Goal: Transaction & Acquisition: Purchase product/service

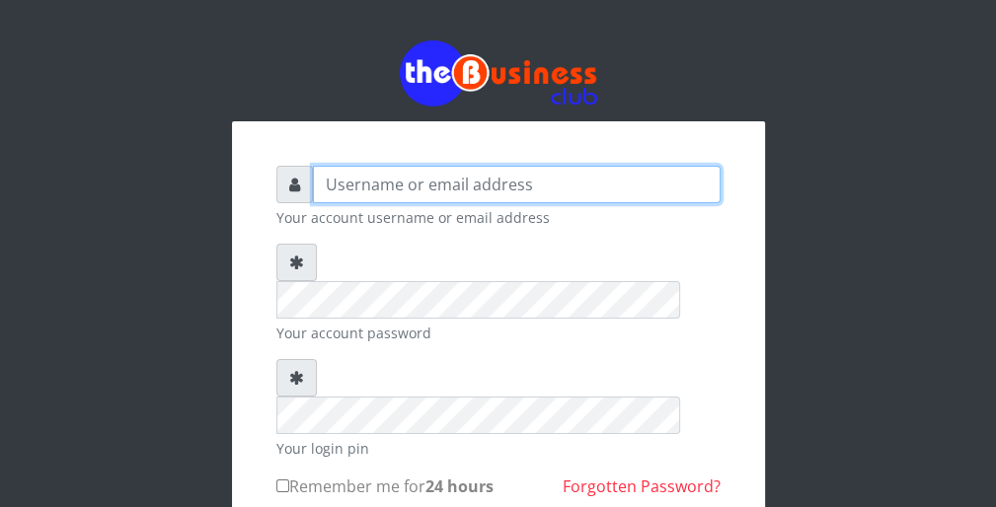
type input "wergbac8"
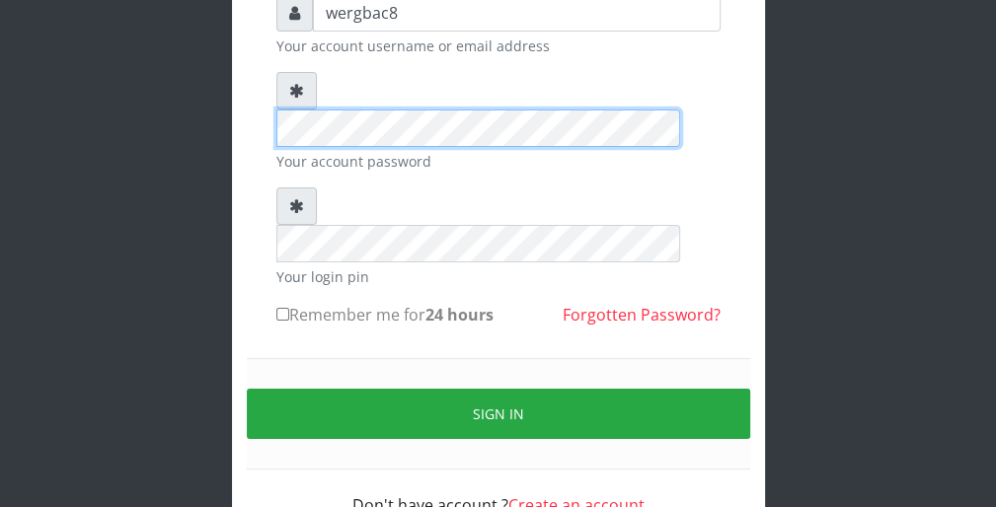
scroll to position [182, 0]
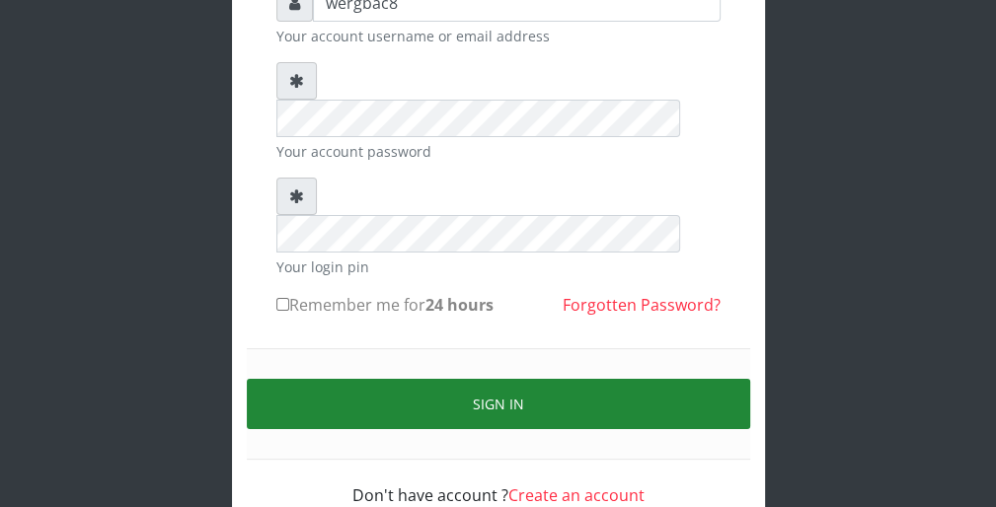
click at [731, 379] on button "Sign in" at bounding box center [499, 404] width 504 height 50
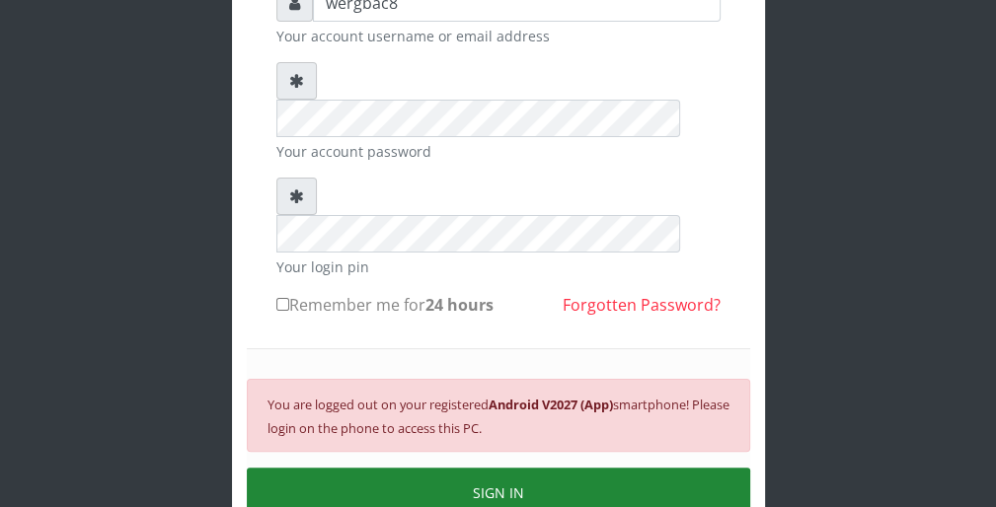
click at [670, 468] on button "SIGN IN" at bounding box center [499, 493] width 504 height 50
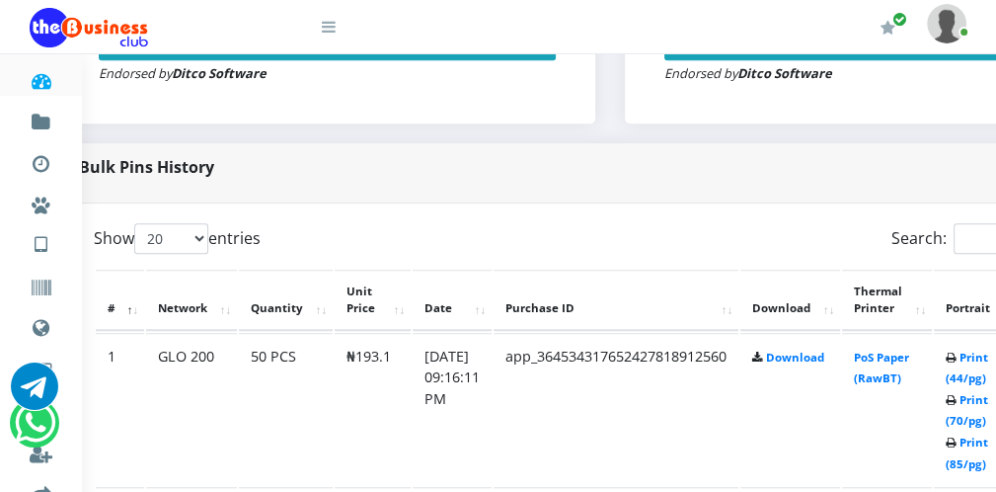
scroll to position [869, 79]
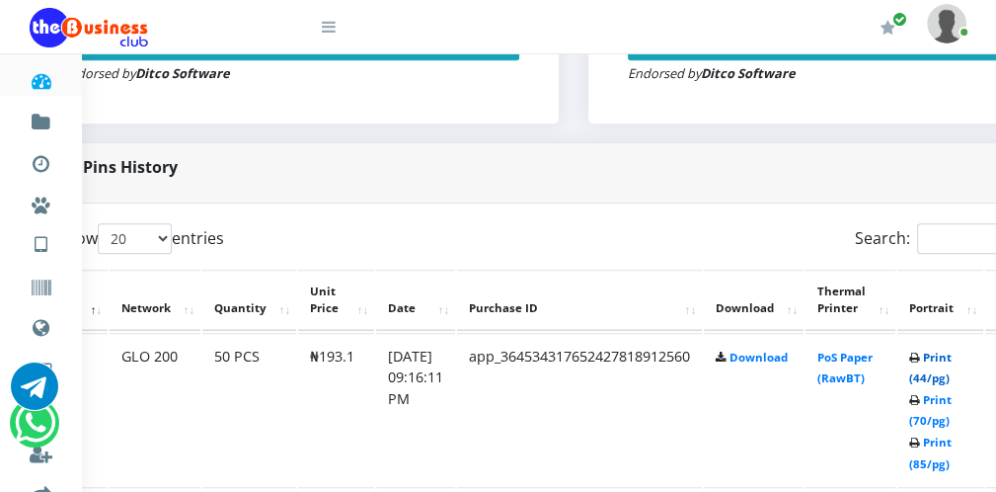
click at [935, 376] on link "Print (44/pg)" at bounding box center [930, 367] width 42 height 37
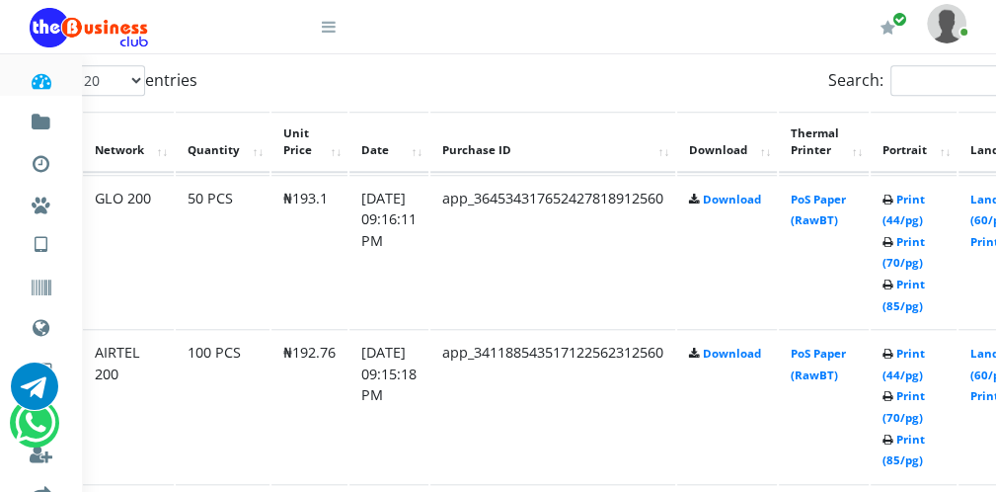
scroll to position [1027, 72]
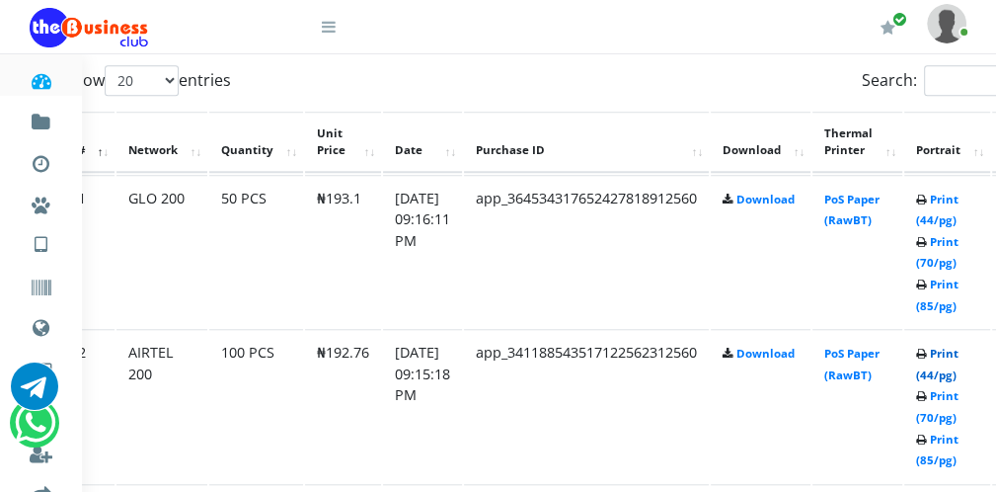
click at [951, 371] on link "Print (44/pg)" at bounding box center [937, 364] width 42 height 37
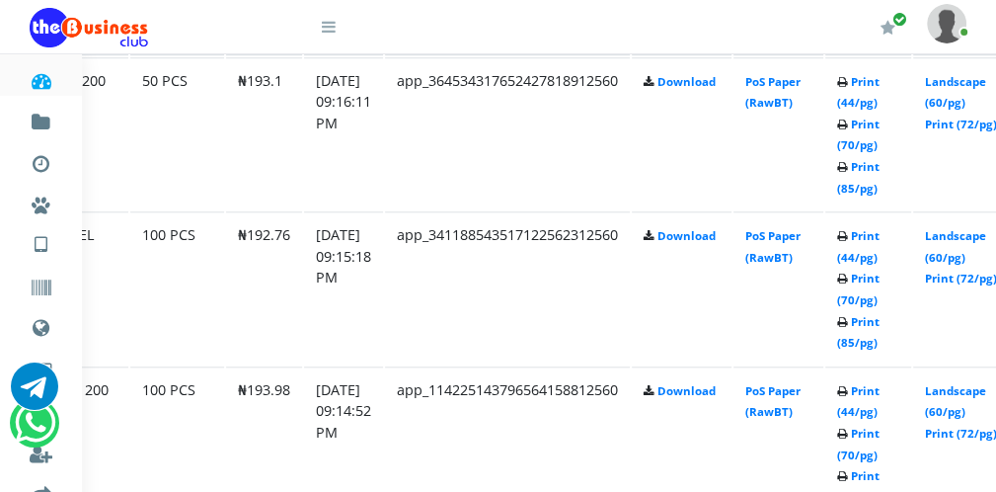
scroll to position [1144, 112]
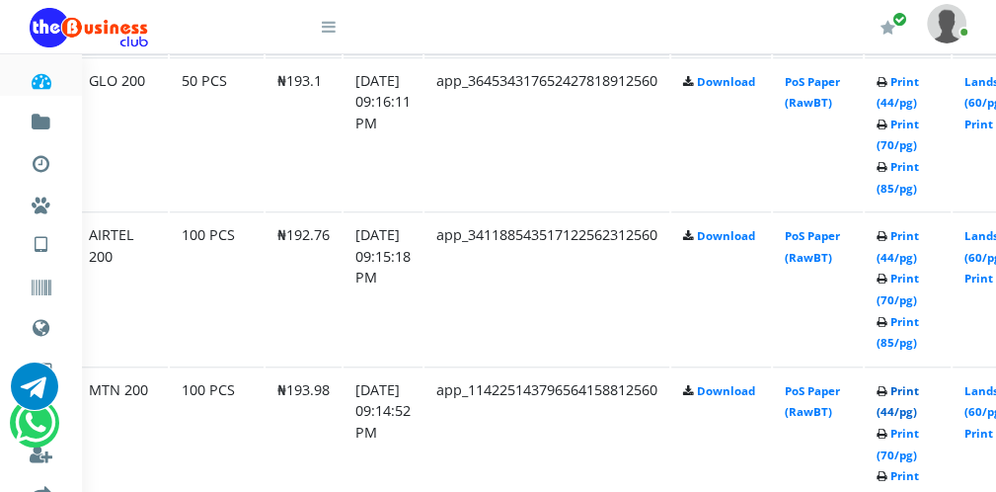
click at [892, 408] on link "Print (44/pg)" at bounding box center [898, 401] width 42 height 37
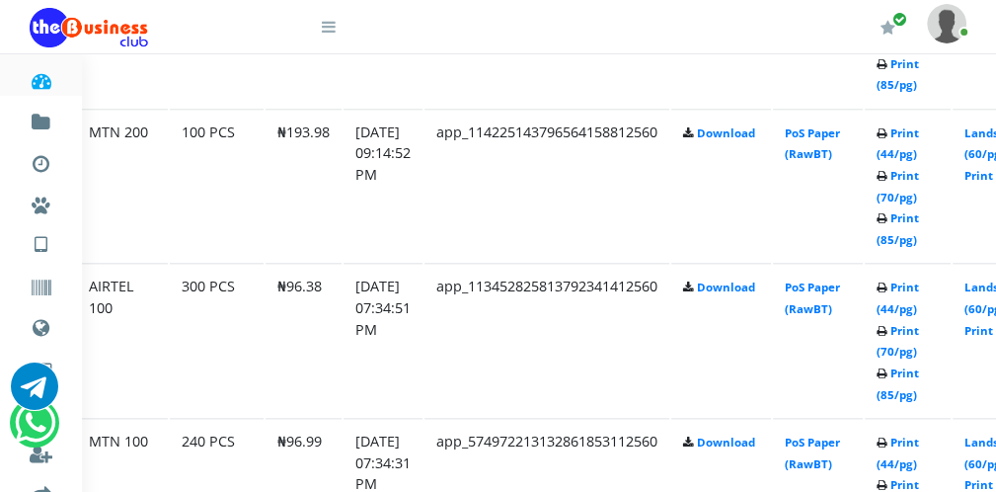
scroll to position [1421, 112]
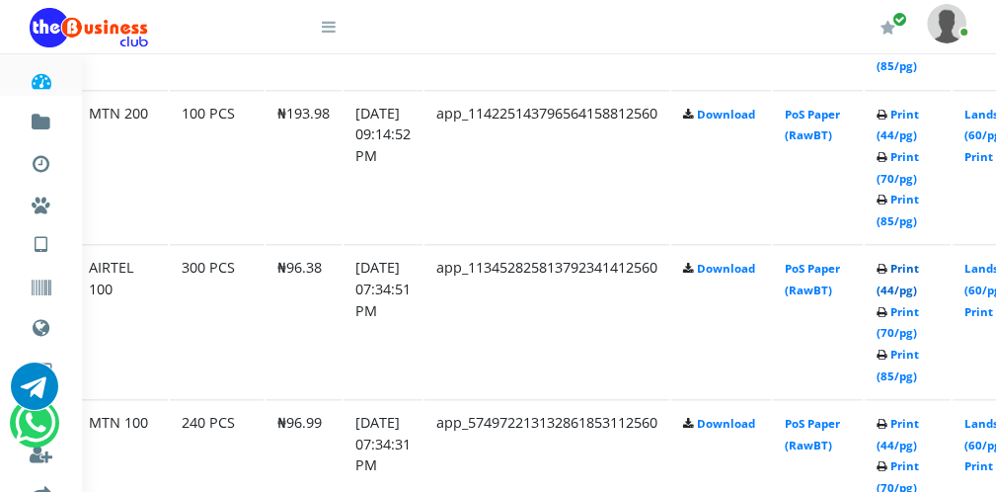
click at [903, 289] on link "Print (44/pg)" at bounding box center [898, 279] width 42 height 37
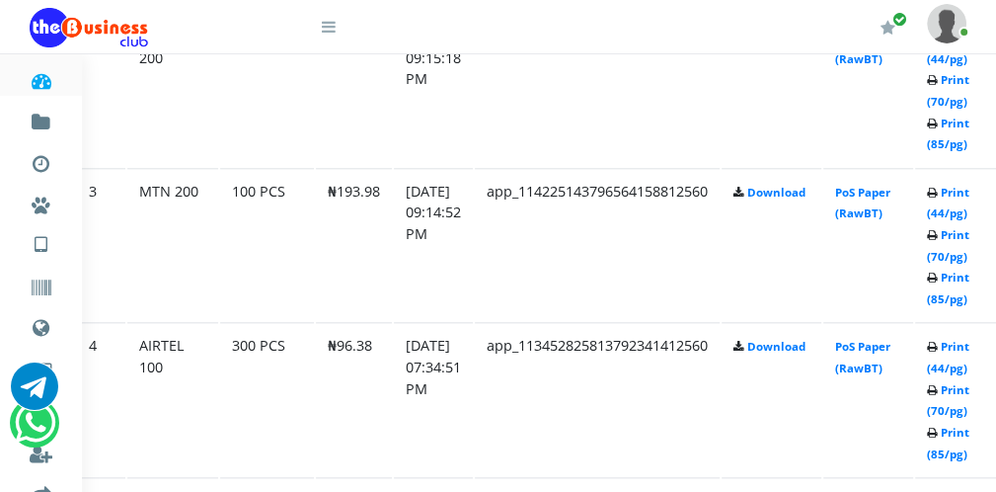
scroll to position [1343, 79]
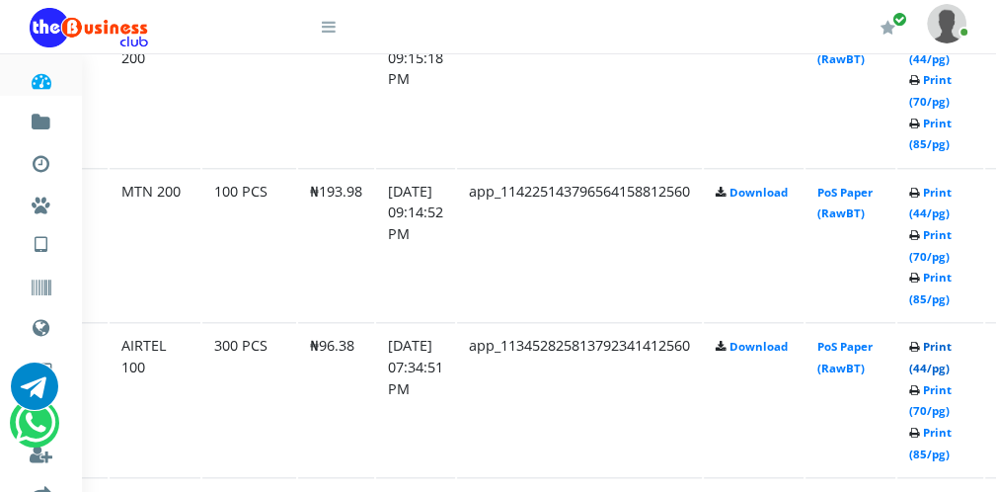
click at [937, 363] on link "Print (44/pg)" at bounding box center [930, 357] width 42 height 37
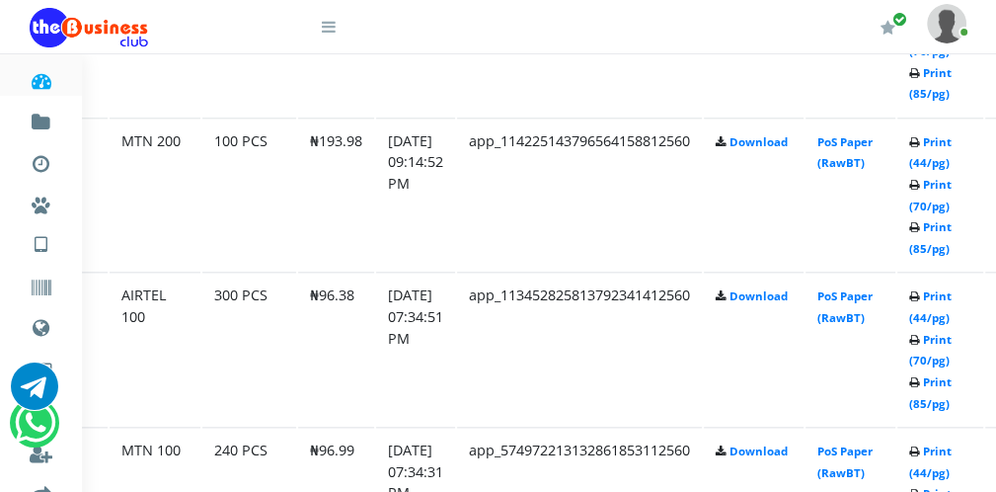
scroll to position [1422, 79]
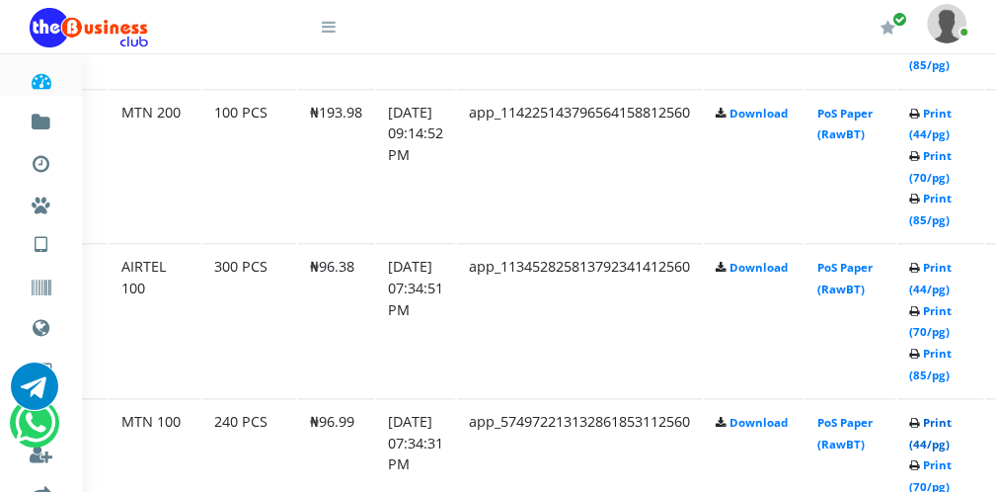
click at [930, 438] on link "Print (44/pg)" at bounding box center [930, 433] width 42 height 37
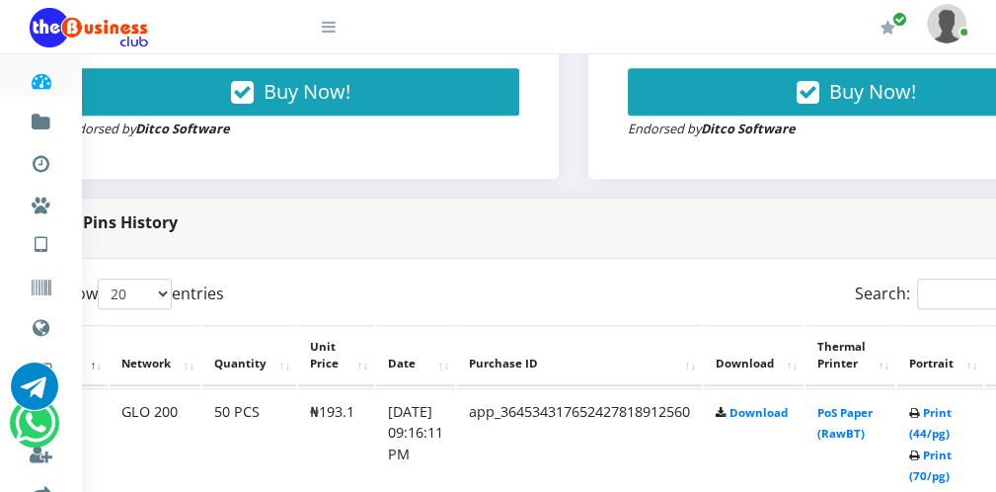
scroll to position [790, 79]
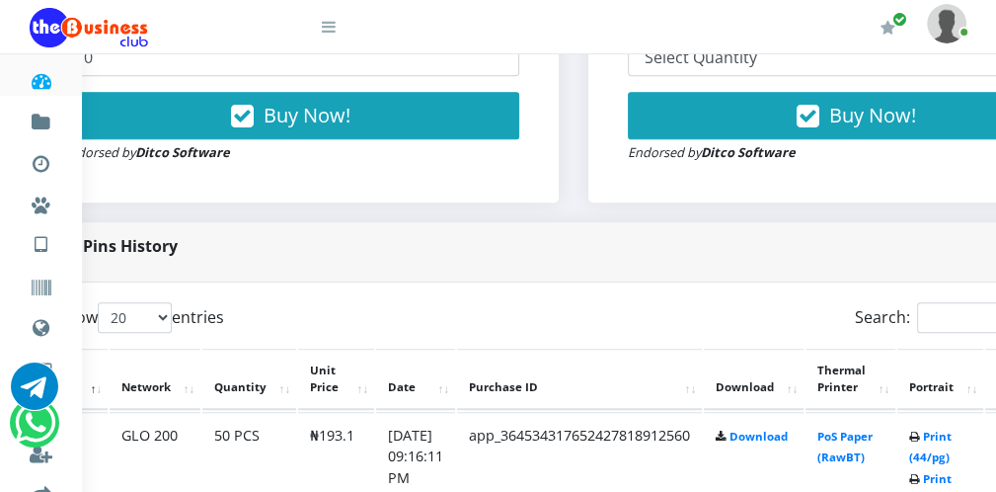
click at [332, 31] on icon at bounding box center [329, 27] width 14 height 16
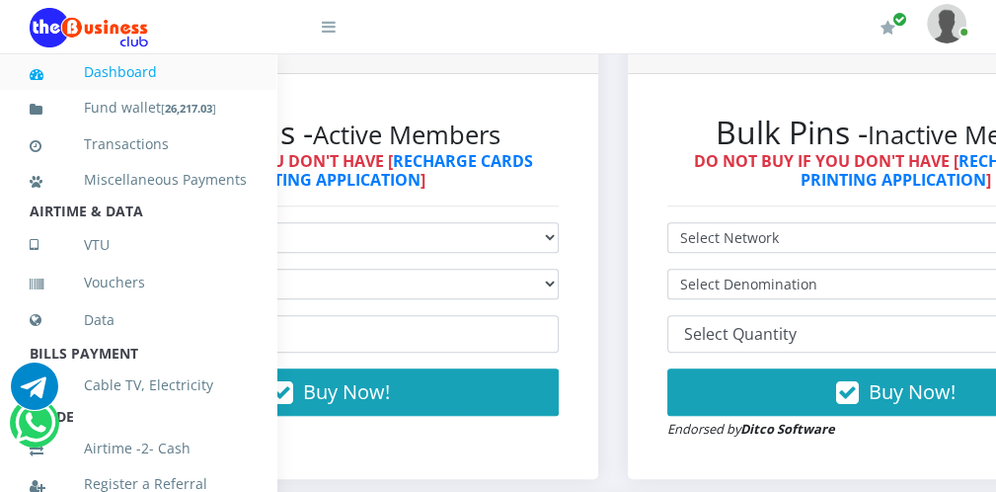
scroll to position [513, 0]
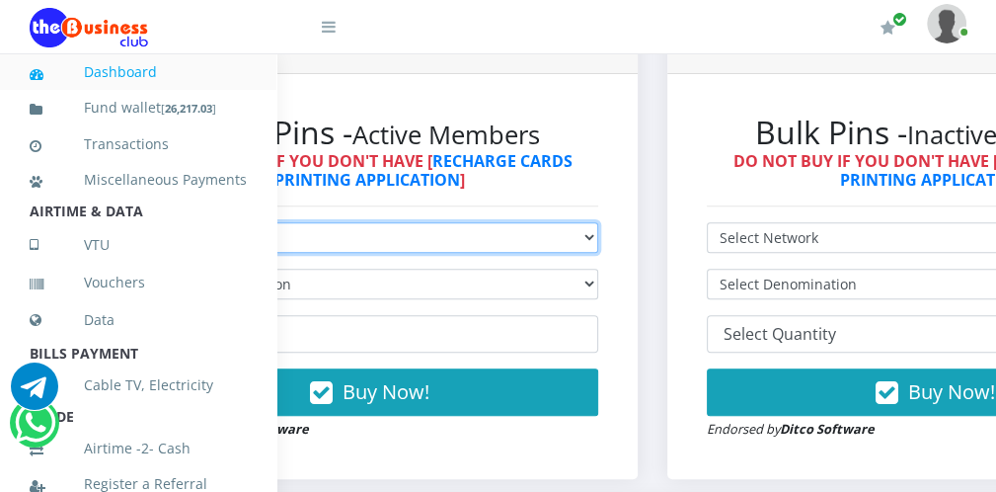
click at [338, 241] on select "Select Network MTN Globacom 9Mobile Airtel" at bounding box center [369, 237] width 457 height 31
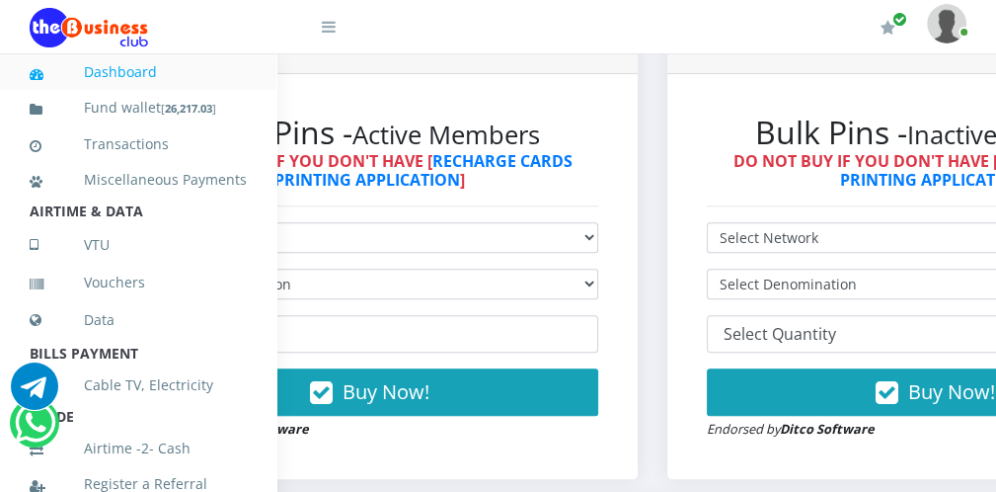
drag, startPoint x: 313, startPoint y: 205, endPoint x: 301, endPoint y: 269, distance: 64.3
click at [301, 269] on div "Bulk Pins - Active Members DO NOT BUY IF YOU DON'T HAVE [ RECHARGE CARDS PRINTI…" at bounding box center [369, 276] width 497 height 365
click at [329, 29] on icon at bounding box center [329, 27] width 14 height 16
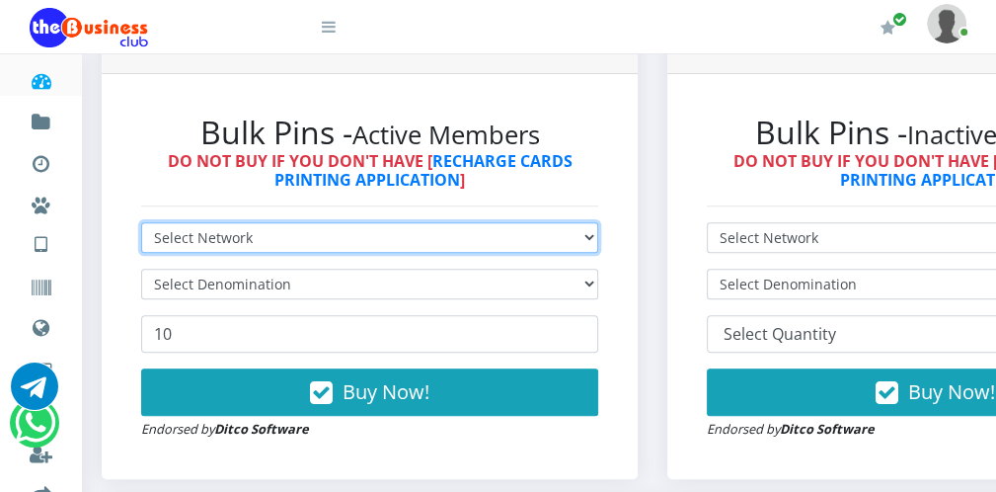
click at [242, 234] on select "Select Network MTN Globacom 9Mobile Airtel" at bounding box center [369, 237] width 457 height 31
select select "MTN"
click at [141, 222] on select "Select Network MTN Globacom 9Mobile Airtel" at bounding box center [369, 237] width 457 height 31
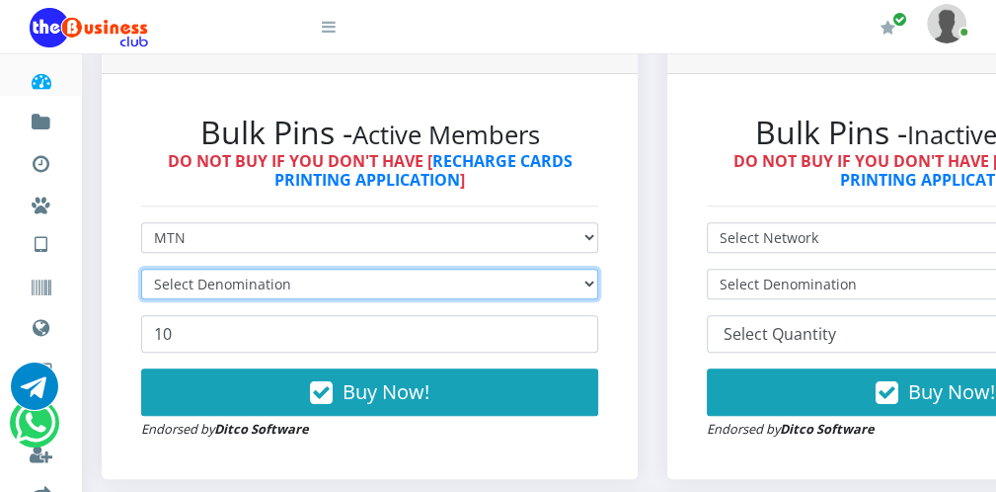
click at [232, 284] on select "Select Denomination" at bounding box center [369, 284] width 457 height 31
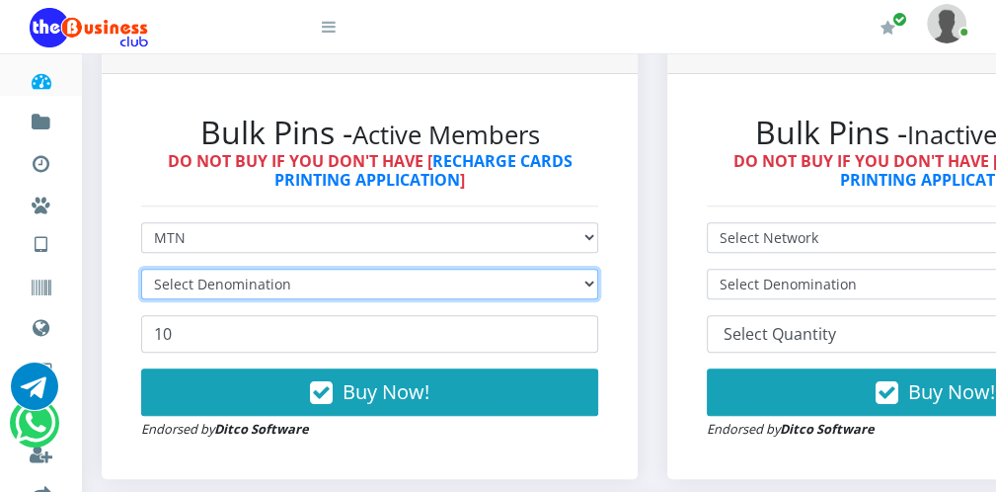
click at [232, 284] on select "Select Denomination" at bounding box center [369, 284] width 457 height 31
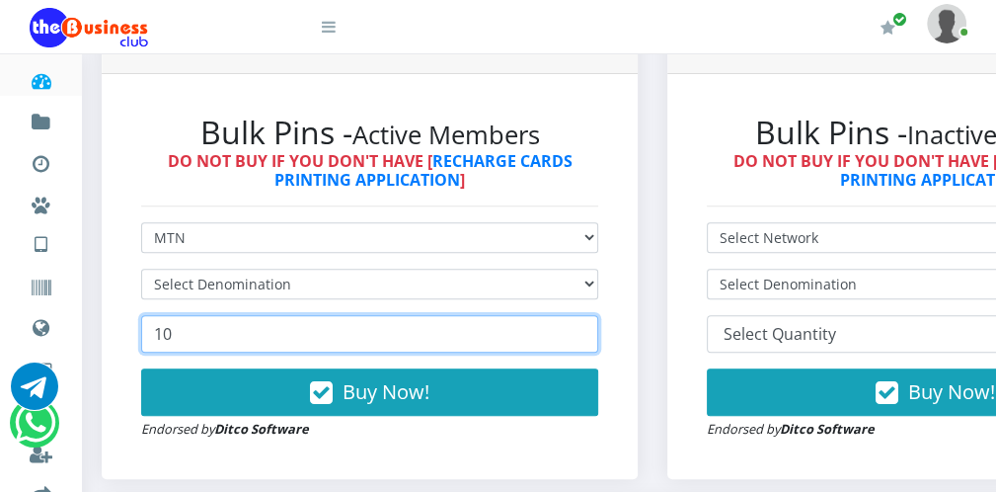
click at [191, 336] on input "10" at bounding box center [369, 334] width 457 height 38
type input "161"
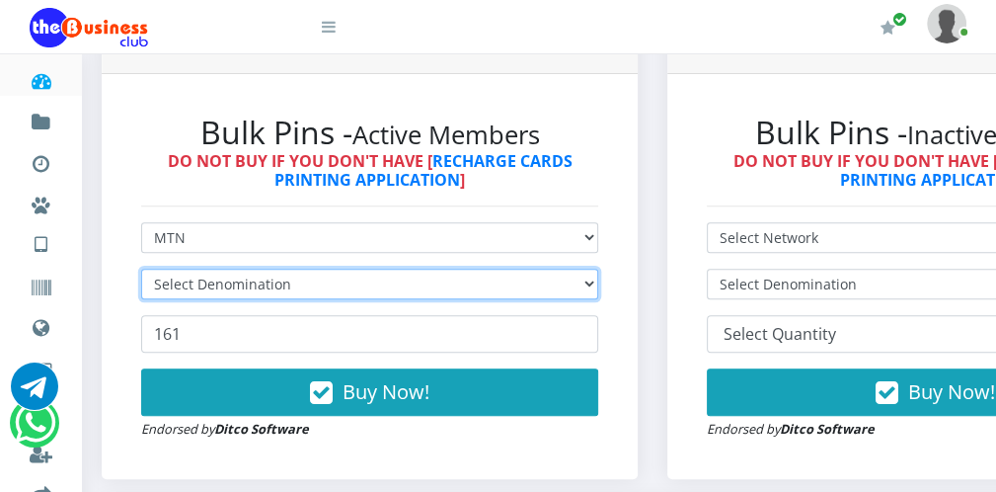
click at [247, 272] on select "Select Denomination MTN NGN100 - ₦96.99 MTN NGN200 - ₦193.98 MTN NGN400 - ₦387.…" at bounding box center [369, 284] width 457 height 31
select select "96.99-100"
click at [141, 269] on select "Select Denomination MTN NGN100 - ₦96.99 MTN NGN200 - ₦193.98 MTN NGN400 - ₦387.…" at bounding box center [369, 284] width 457 height 31
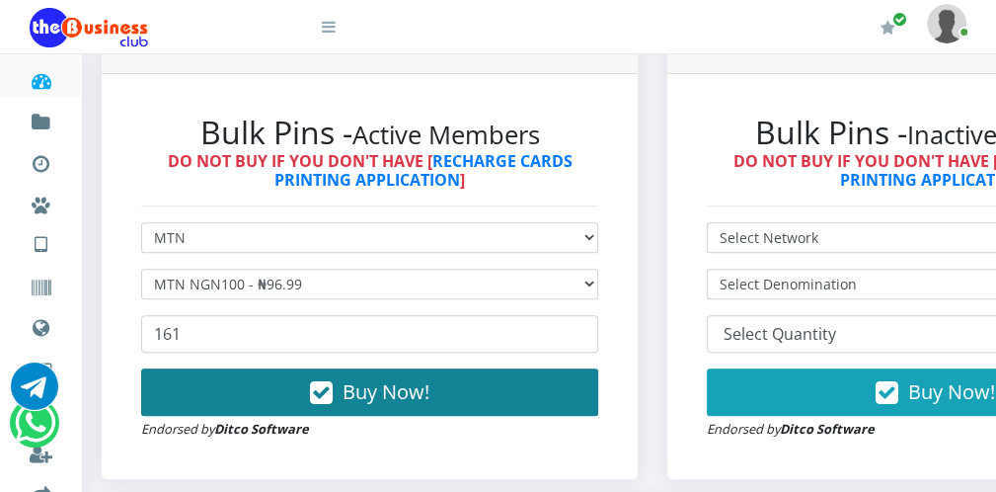
click at [237, 378] on button "Buy Now!" at bounding box center [369, 391] width 457 height 47
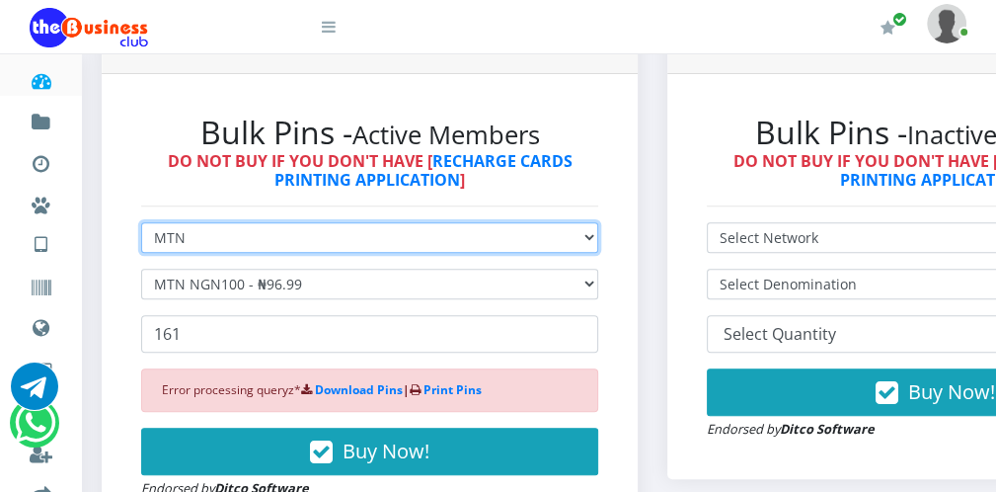
click at [249, 243] on select "Select Network MTN Globacom 9Mobile Airtel" at bounding box center [369, 237] width 457 height 31
select select "Glo"
click at [141, 222] on select "Select Network MTN Globacom 9Mobile Airtel" at bounding box center [369, 237] width 457 height 31
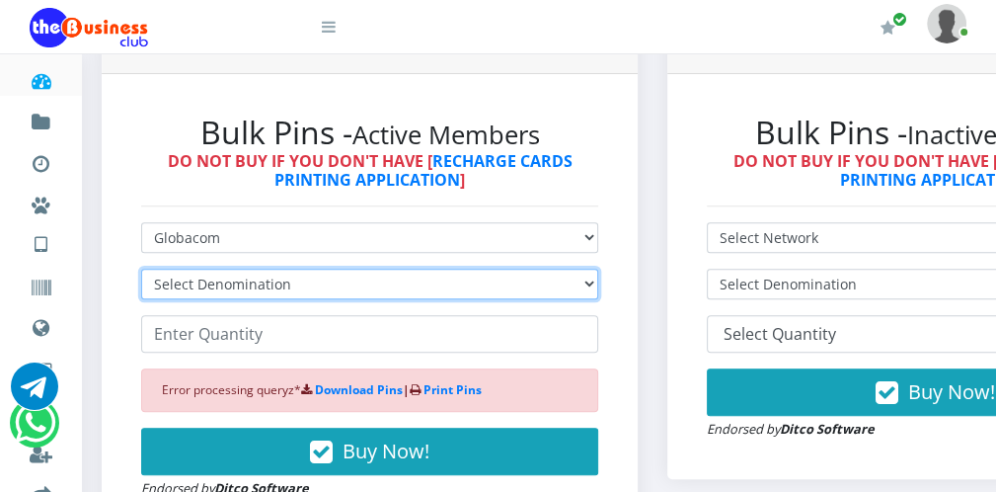
click at [233, 281] on select "Select Denomination Glo NGN100 - ₦96.55 Glo NGN200 - ₦193.10 Glo NGN500 - ₦482.…" at bounding box center [369, 284] width 457 height 31
select select "96.55-100"
click at [141, 269] on select "Select Denomination Glo NGN100 - ₦96.55 Glo NGN200 - ₦193.10 Glo NGN500 - ₦482.…" at bounding box center [369, 284] width 457 height 31
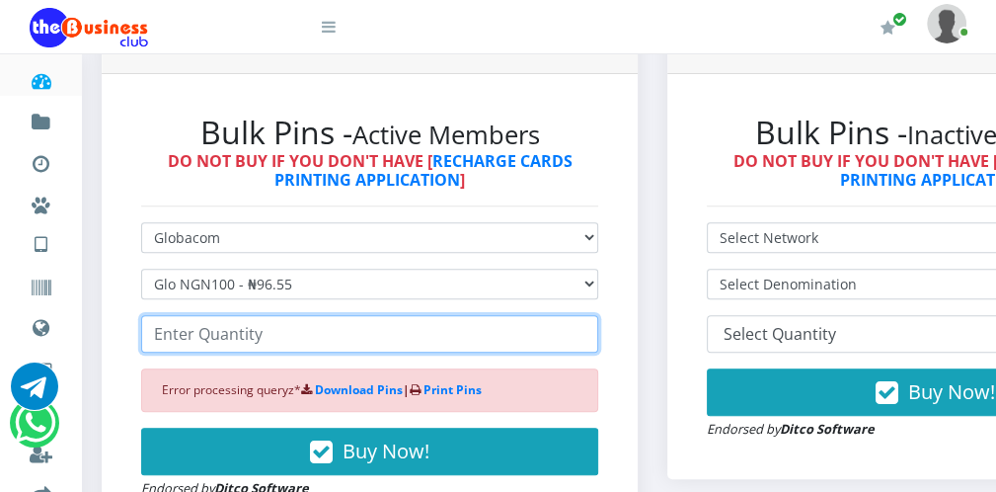
click at [217, 337] on input "number" at bounding box center [369, 334] width 457 height 38
type input "100"
click at [581, 328] on input "100" at bounding box center [369, 334] width 457 height 38
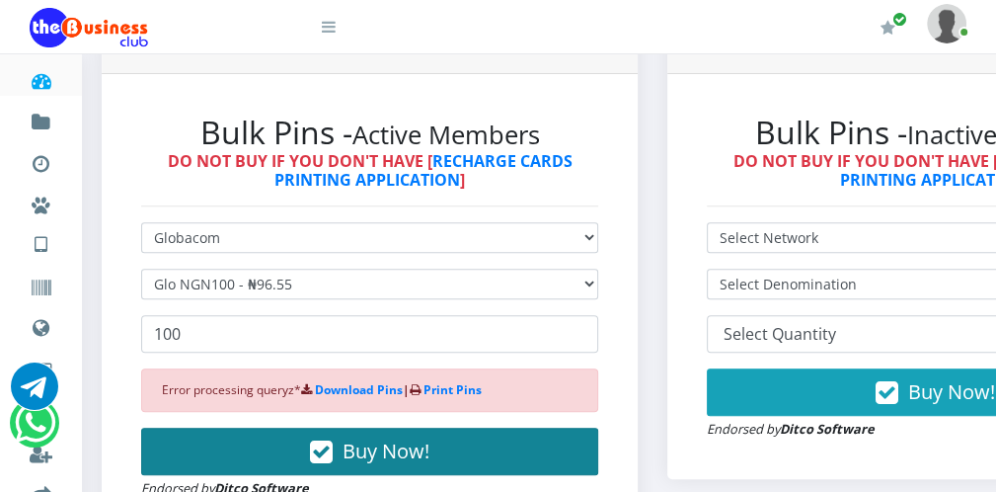
click at [519, 443] on button "Buy Now!" at bounding box center [369, 450] width 457 height 47
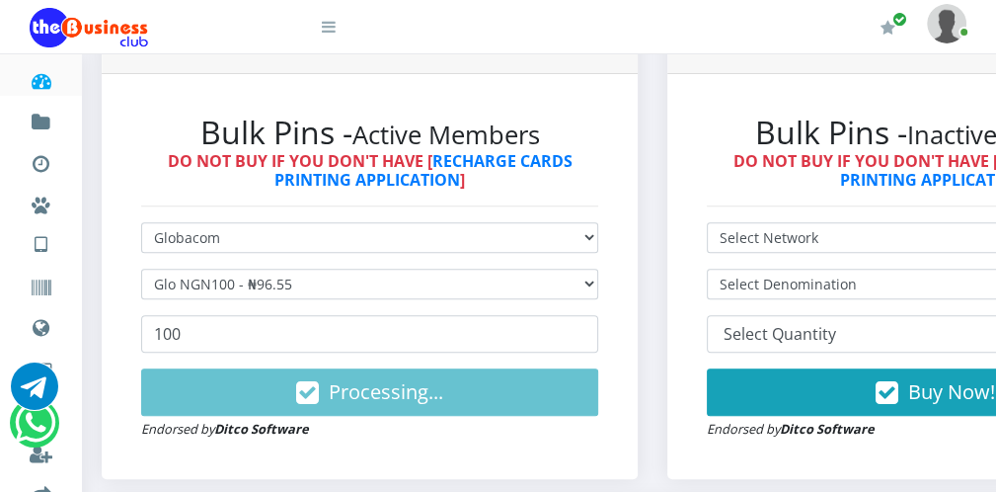
click at [333, 32] on icon at bounding box center [329, 27] width 14 height 16
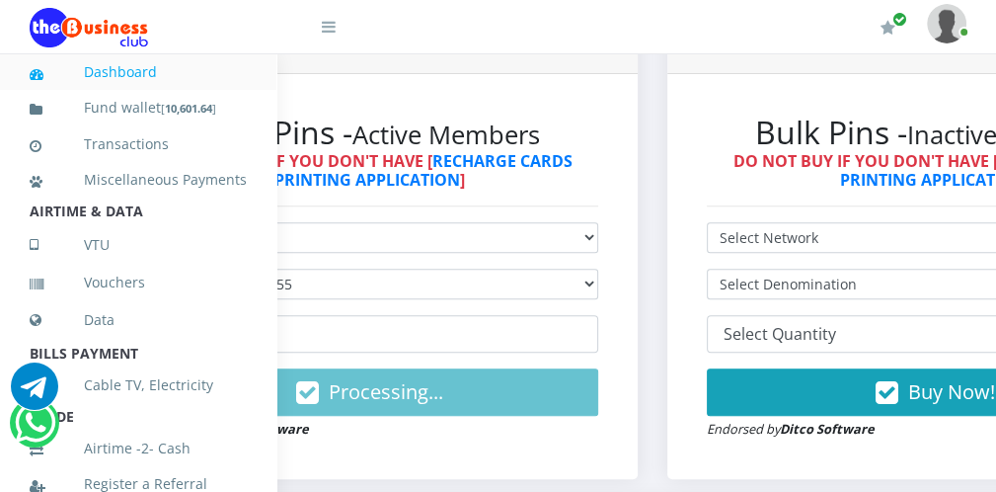
scroll to position [430, 0]
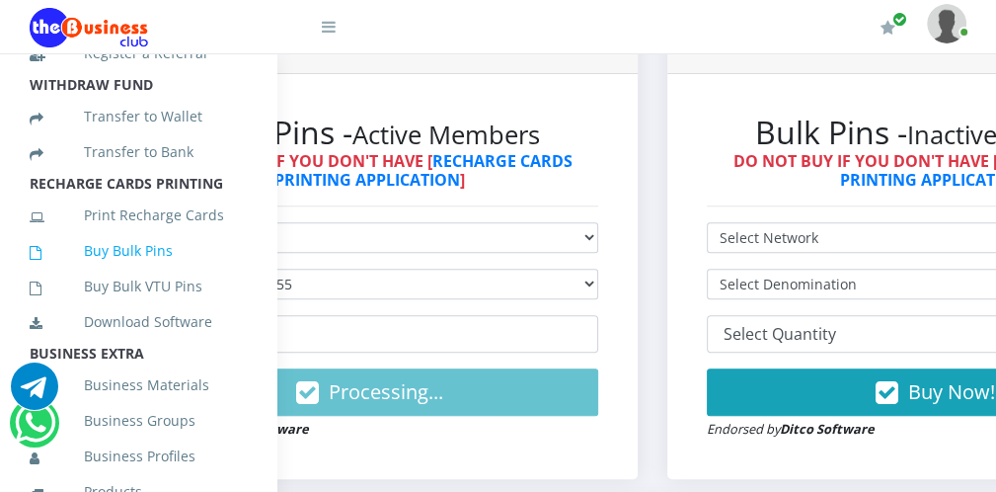
click at [182, 264] on link "Buy Bulk Pins" at bounding box center [138, 250] width 217 height 45
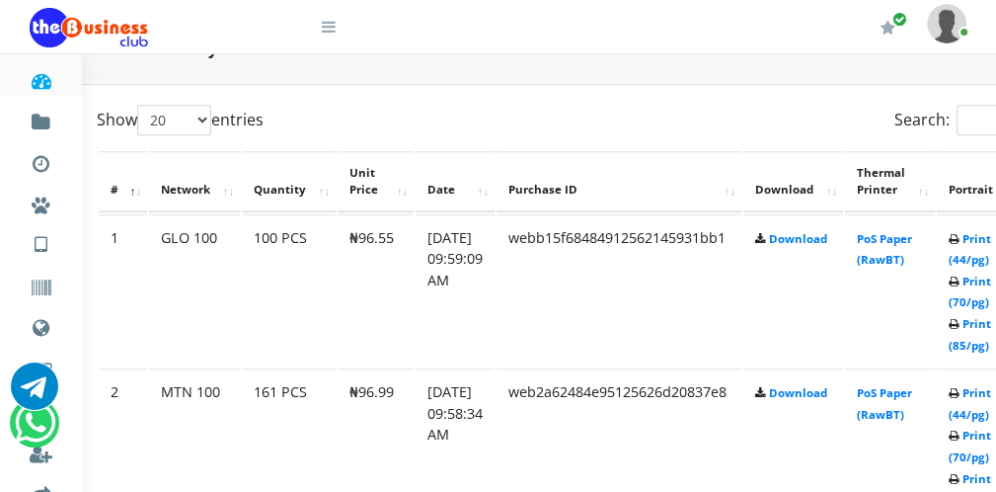
scroll to position [987, 79]
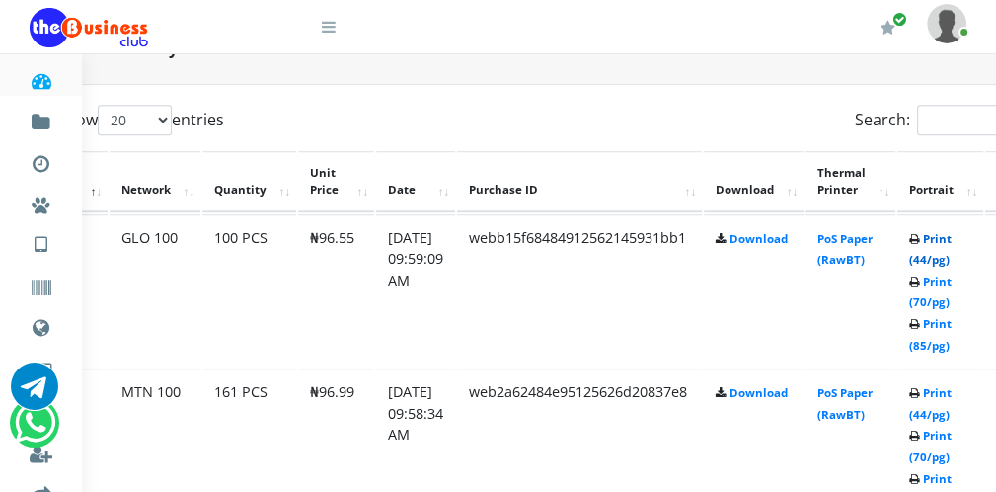
click at [948, 256] on link "Print (44/pg)" at bounding box center [930, 249] width 42 height 37
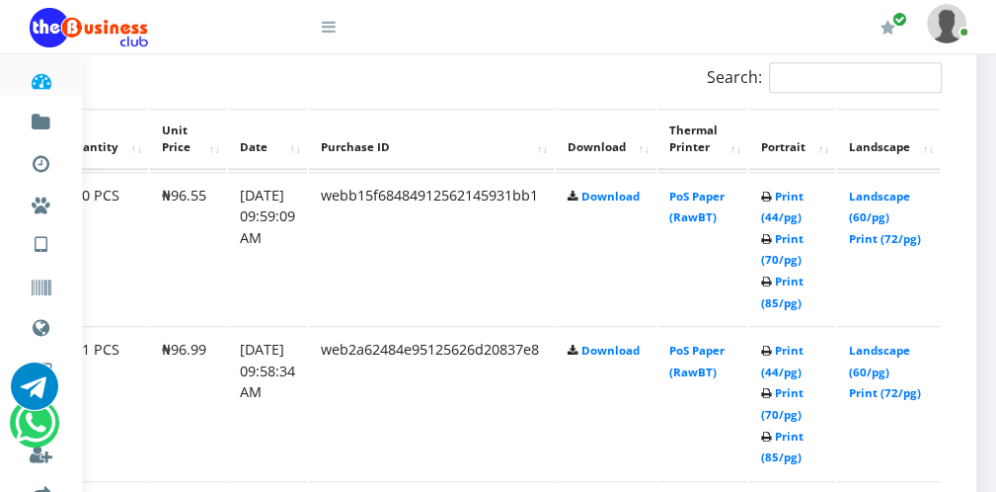
scroll to position [1062, 230]
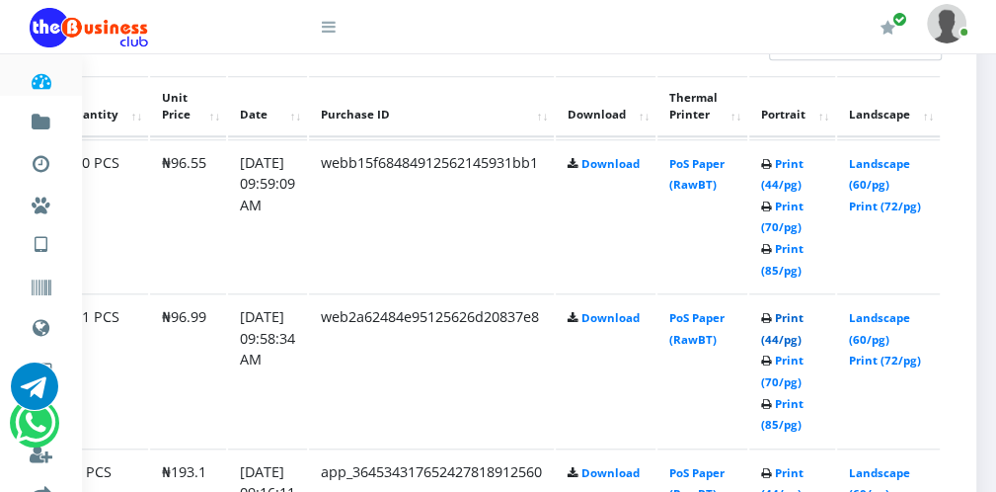
click at [782, 333] on link "Print (44/pg)" at bounding box center [782, 328] width 42 height 37
